Goal: Task Accomplishment & Management: Manage account settings

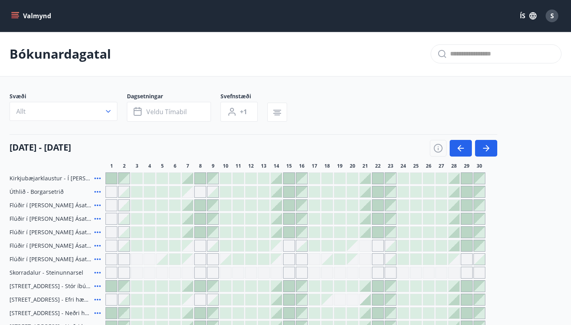
scroll to position [52, 0]
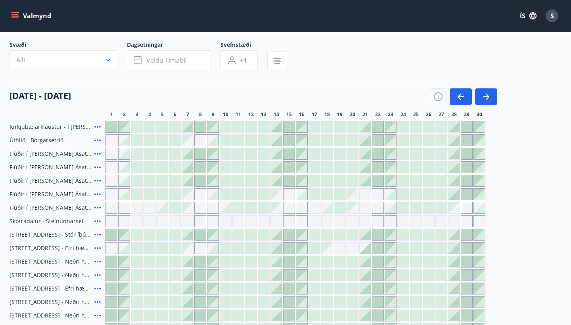
click at [493, 96] on button "button" at bounding box center [486, 96] width 22 height 17
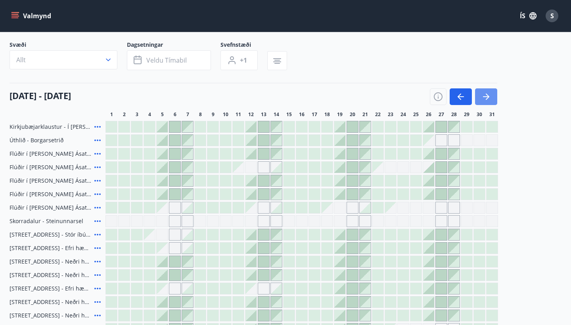
click at [494, 96] on button "button" at bounding box center [486, 96] width 22 height 17
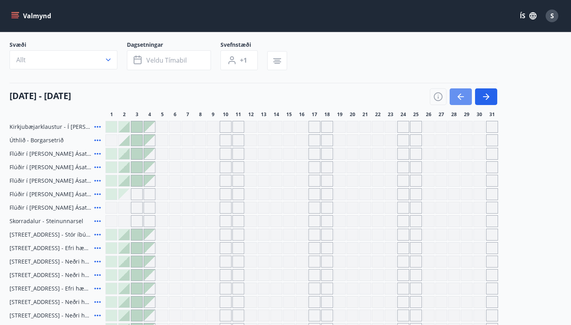
click at [461, 99] on icon "button" at bounding box center [461, 97] width 10 height 10
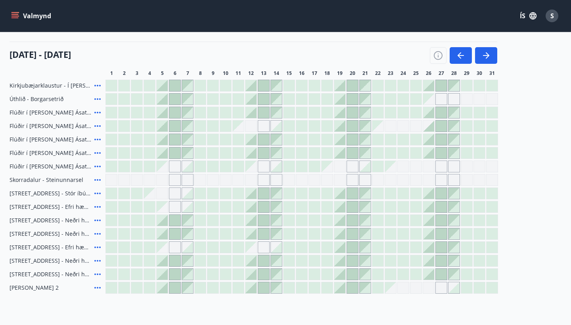
scroll to position [94, 0]
click at [99, 123] on icon at bounding box center [98, 126] width 10 height 10
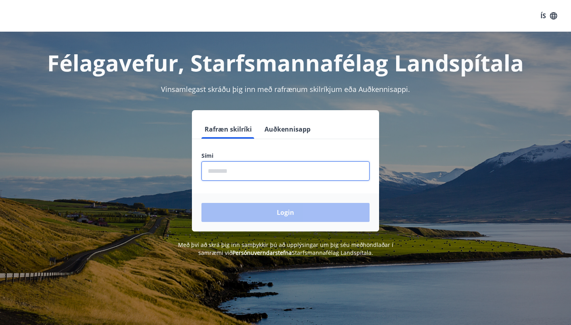
click at [253, 173] on input "phone" at bounding box center [285, 170] width 168 height 19
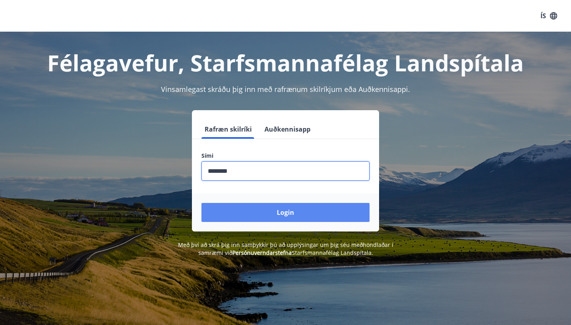
type input "********"
click at [286, 212] on button "Login" at bounding box center [285, 212] width 168 height 19
